Goal: Information Seeking & Learning: Learn about a topic

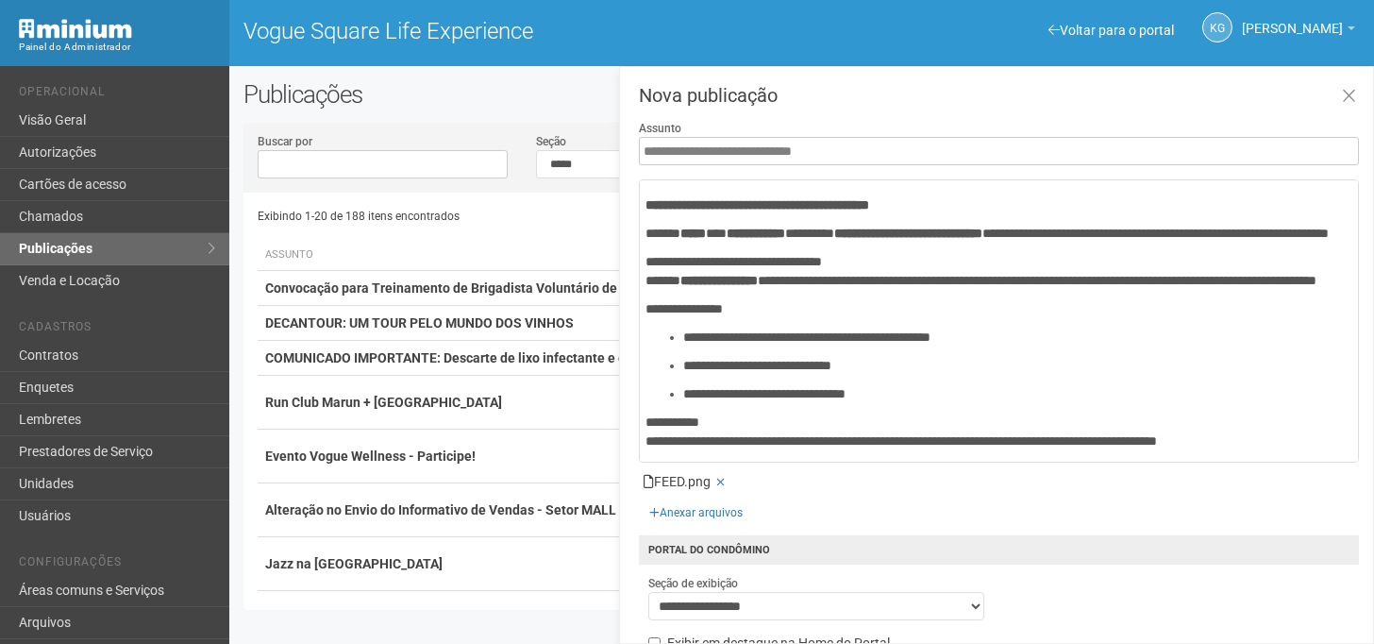
select select "**********"
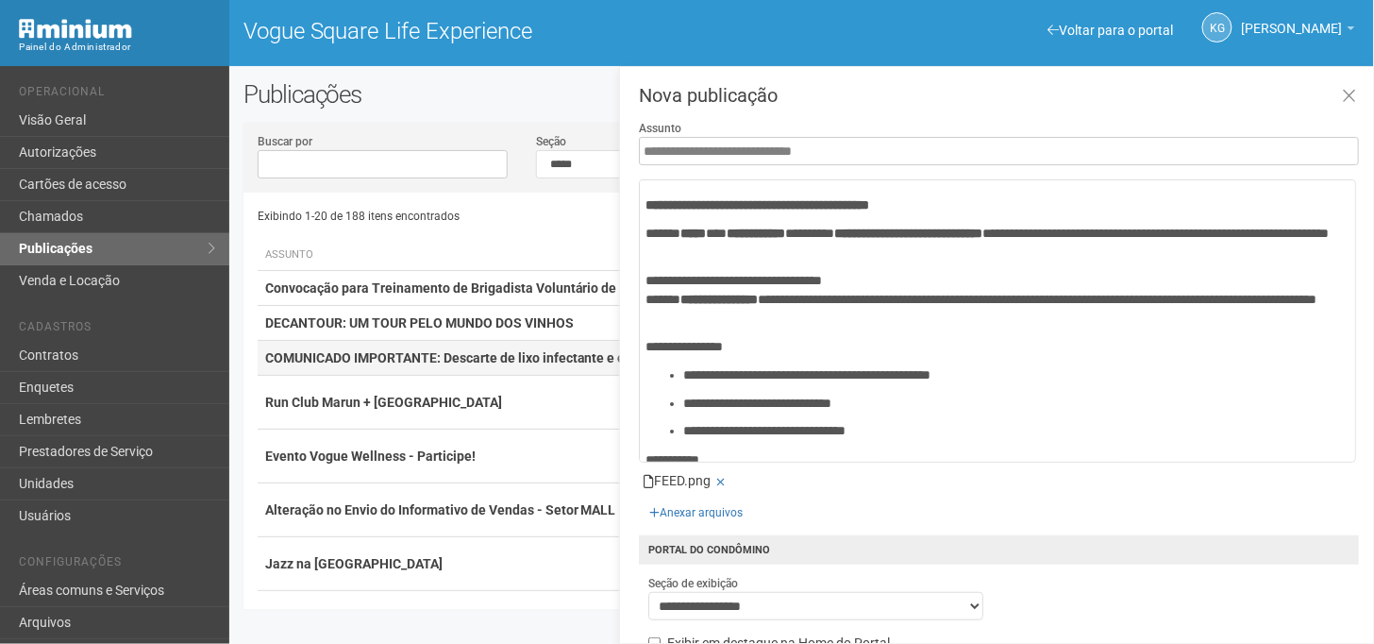
scroll to position [117, 0]
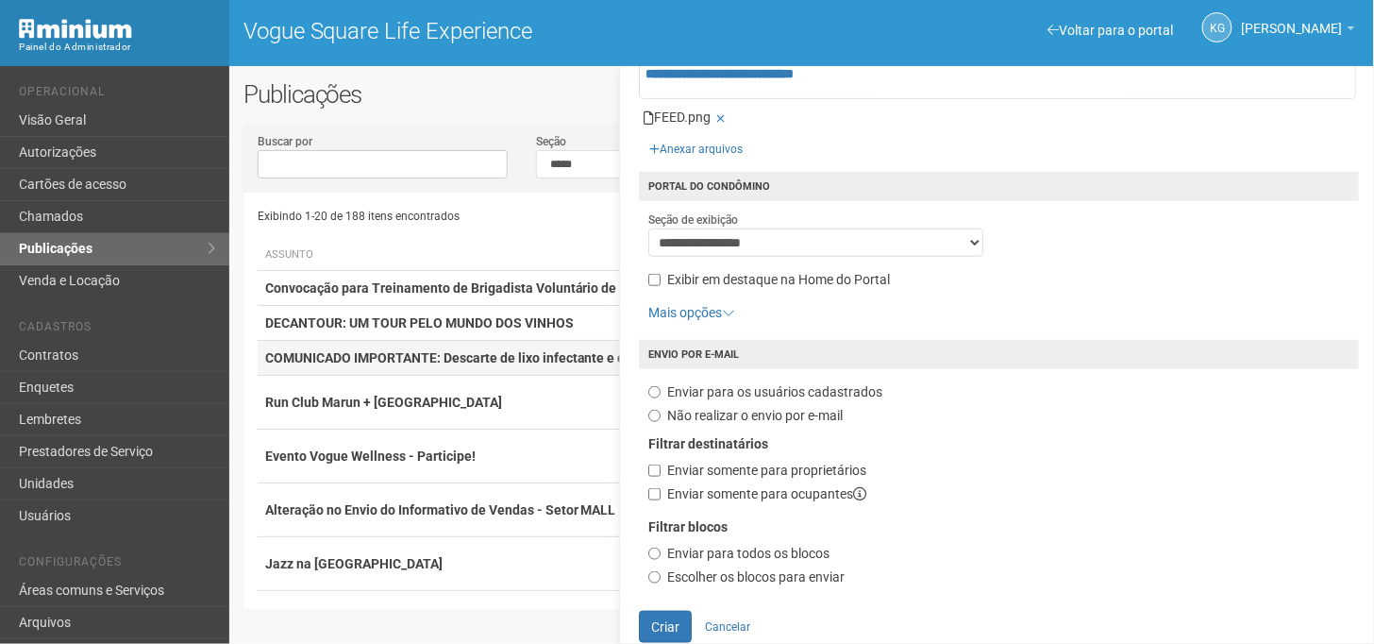
click at [449, 355] on strong "COMUNICADO IMPORTANTE: Descarte de lixo infectante e entulhos" at bounding box center [468, 357] width 406 height 15
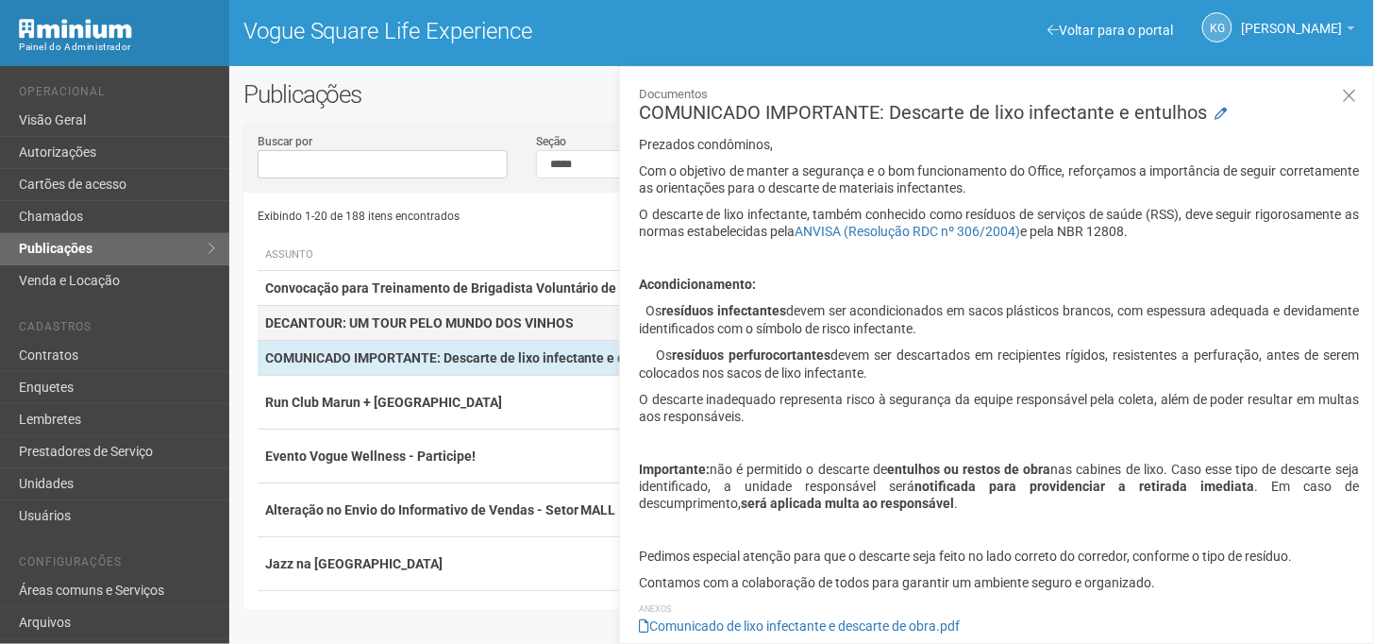
click at [360, 326] on strong "DECANTOUR: UM TOUR PELO MUNDO DOS VINHOS" at bounding box center [419, 322] width 309 height 15
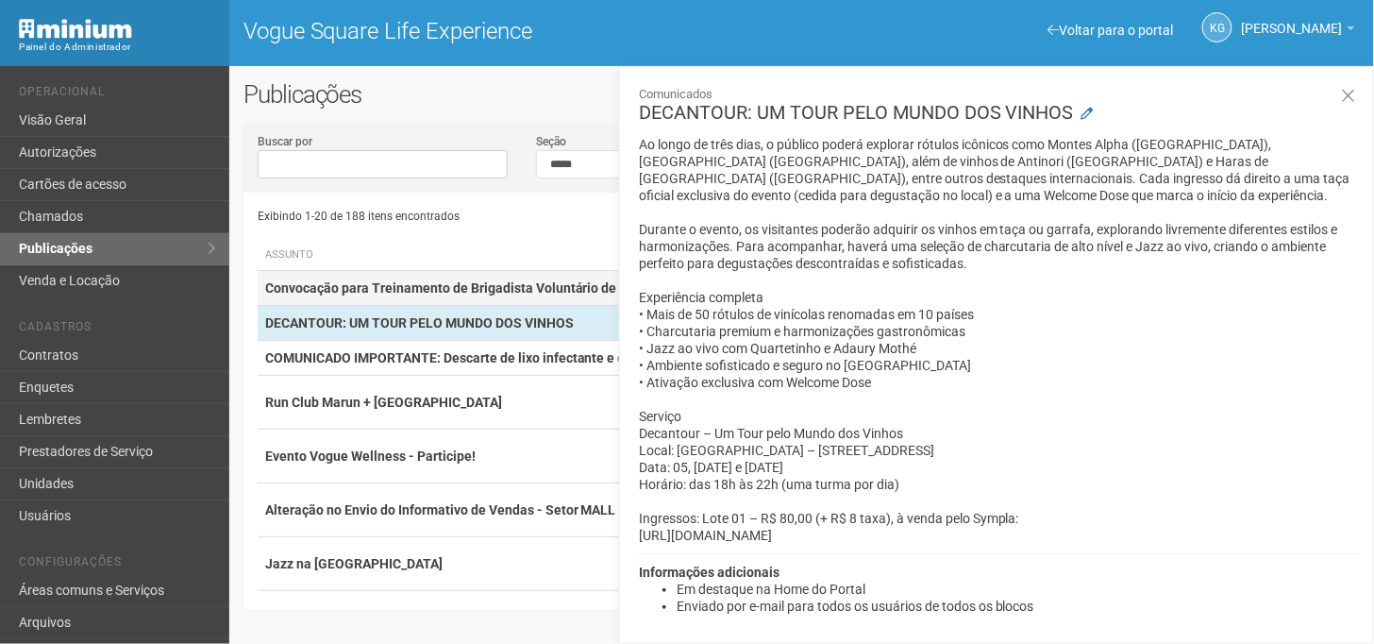
click at [415, 293] on strong "Convocação para Treinamento de Brigadista Voluntário de Incêndio" at bounding box center [468, 287] width 407 height 15
click at [92, 255] on link "Publicações" at bounding box center [114, 249] width 229 height 32
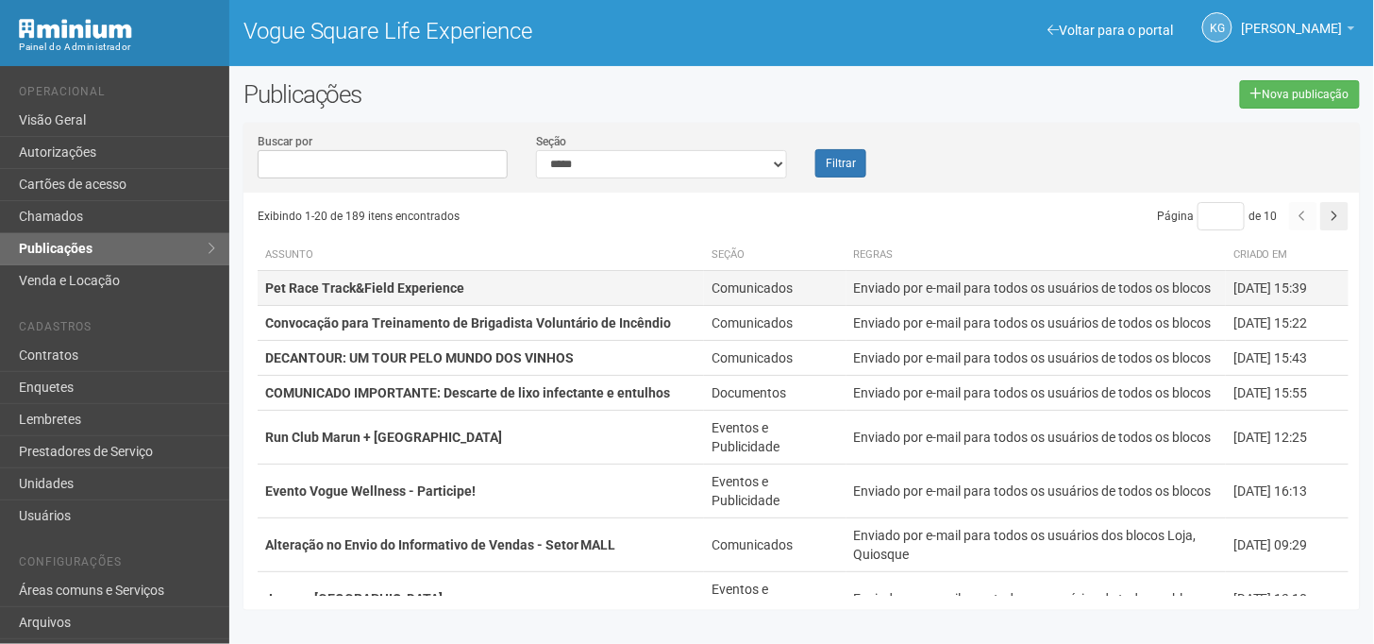
click at [330, 290] on strong "Pet Race Track&Field Experience" at bounding box center [364, 287] width 199 height 15
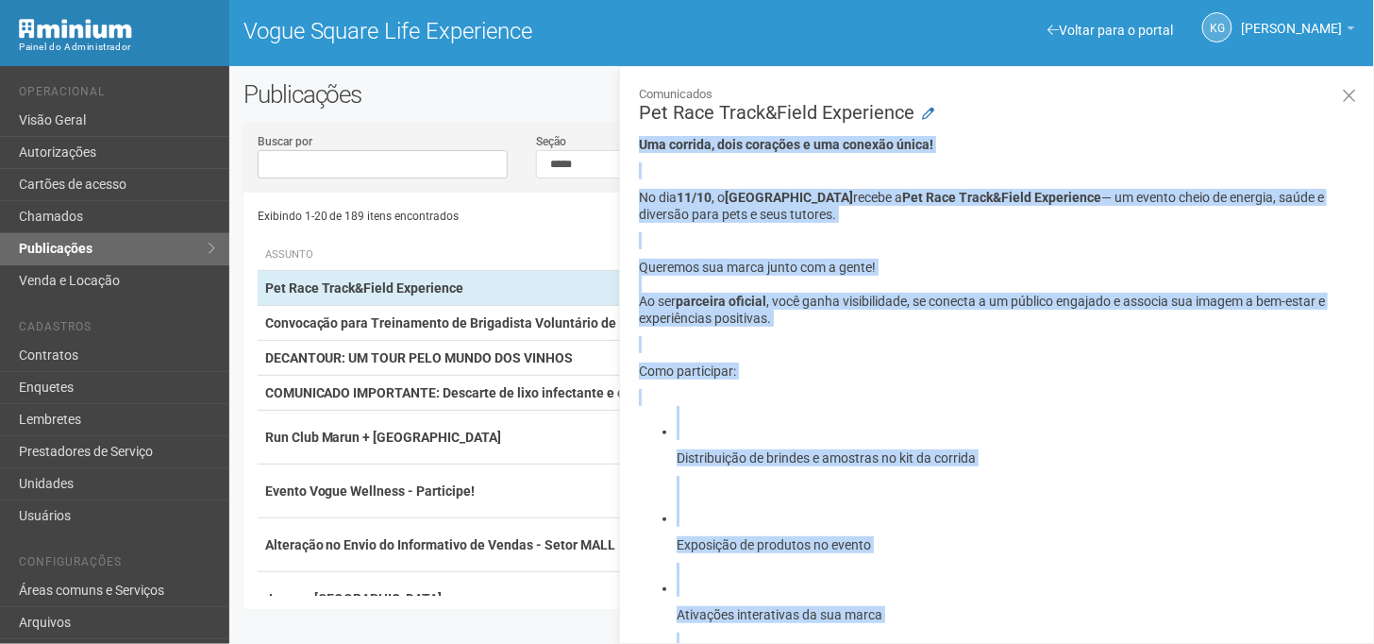
drag, startPoint x: 864, startPoint y: 236, endPoint x: 639, endPoint y: 144, distance: 242.6
copy div "Uma corrida, dois corações e uma conexão única! No dia 11/10 , o [GEOGRAPHIC_DA…"
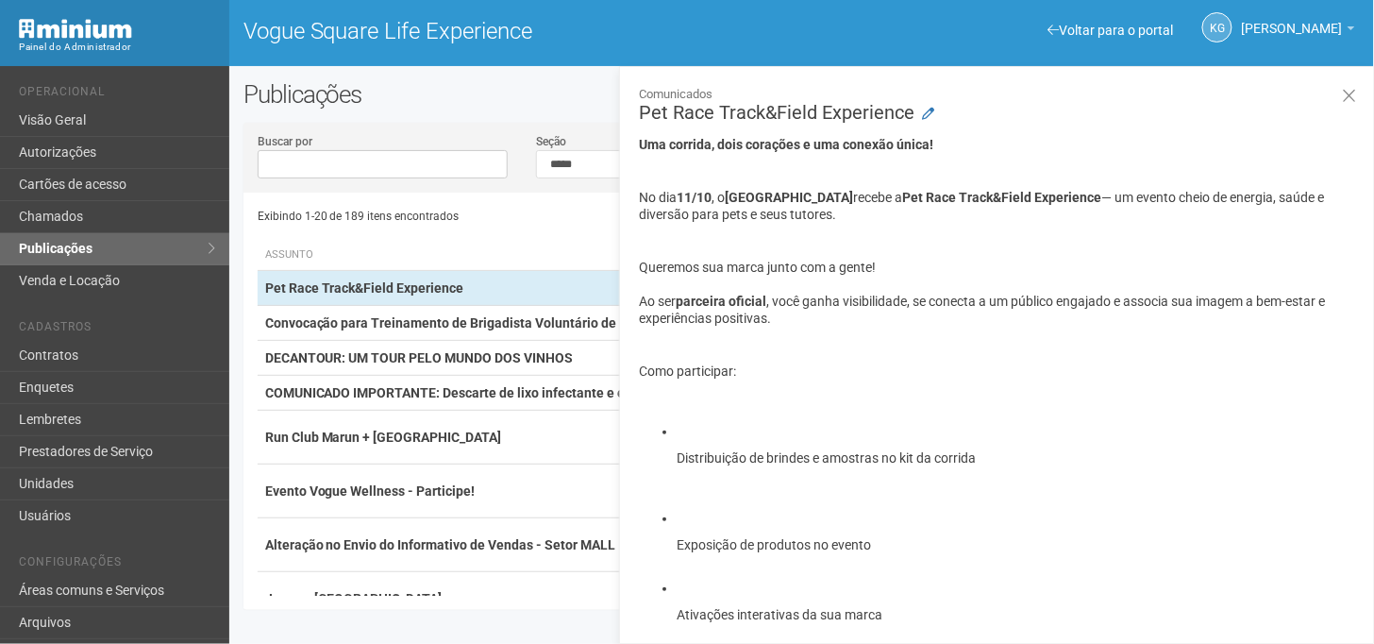
scroll to position [105, 0]
